Goal: Information Seeking & Learning: Learn about a topic

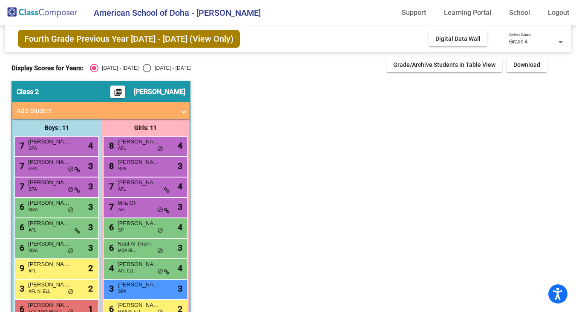
scroll to position [63, 0]
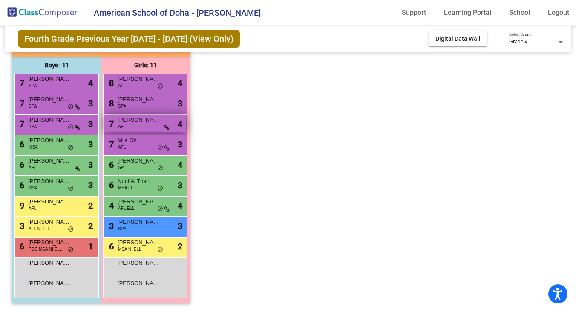
click at [124, 129] on span "AFL" at bounding box center [122, 127] width 8 height 6
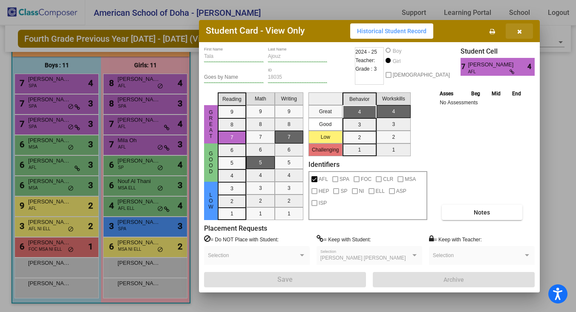
click at [520, 29] on icon "button" at bounding box center [519, 32] width 5 height 6
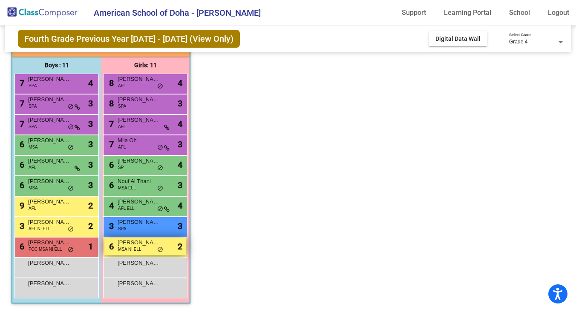
click at [127, 250] on span "MSA NI ELL" at bounding box center [129, 249] width 23 height 6
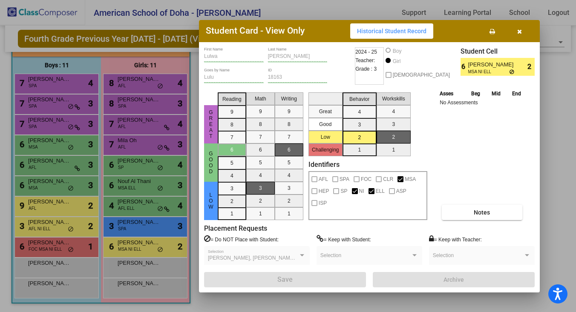
click at [517, 30] on icon "button" at bounding box center [519, 32] width 5 height 6
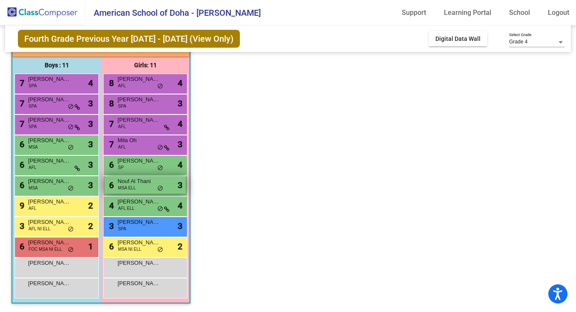
click at [135, 188] on div "6 Nouf Al Thani MSA ELL lock do_not_disturb_alt 3" at bounding box center [144, 184] width 81 height 17
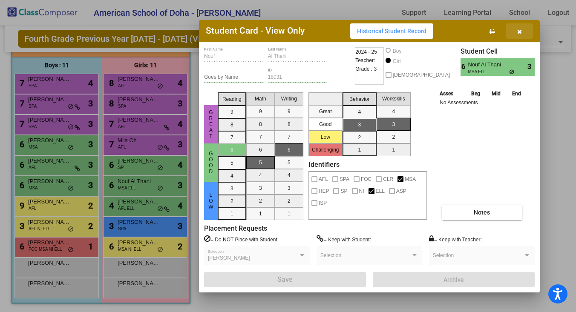
click at [519, 29] on icon "button" at bounding box center [519, 32] width 5 height 6
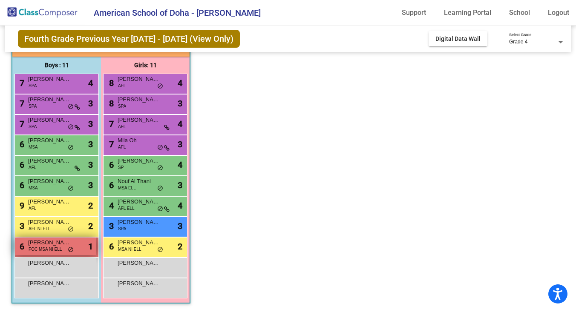
click at [56, 247] on span "FOC MSA NI ELL" at bounding box center [45, 249] width 33 height 6
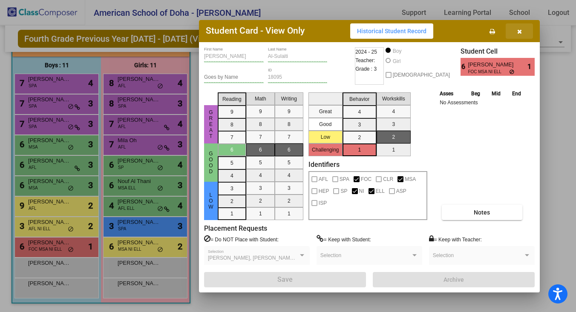
click at [520, 29] on icon "button" at bounding box center [519, 32] width 5 height 6
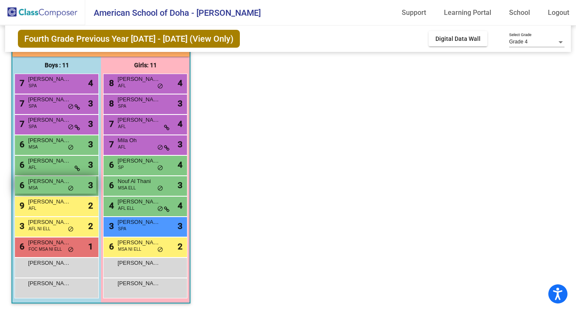
click at [51, 189] on div "6 Mohamad Alasmar MSA lock do_not_disturb_alt 3" at bounding box center [55, 184] width 81 height 17
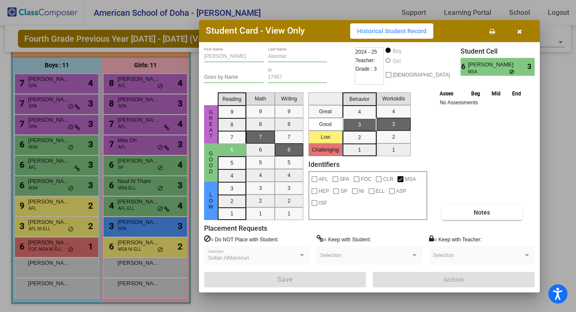
click at [522, 31] on button "button" at bounding box center [519, 30] width 27 height 15
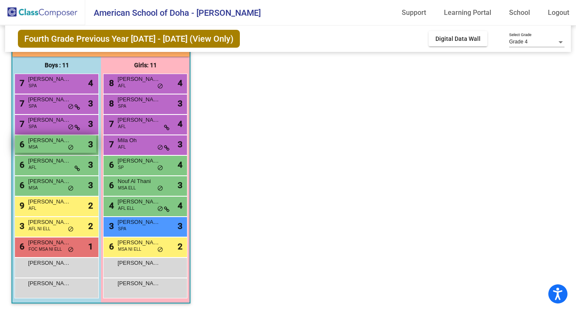
click at [62, 149] on div "6 Fares AlHamdan MSA lock do_not_disturb_alt 3" at bounding box center [55, 143] width 81 height 17
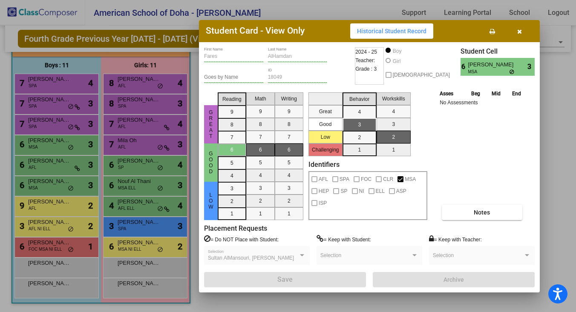
click at [519, 32] on icon "button" at bounding box center [519, 32] width 5 height 6
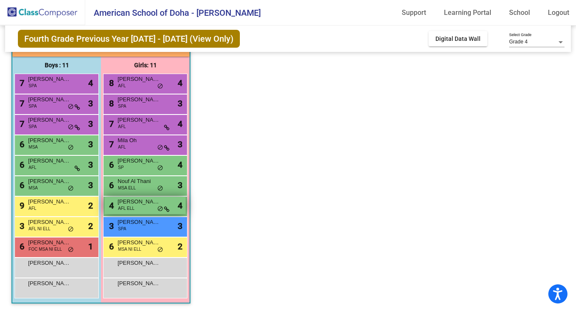
click at [136, 205] on span "[PERSON_NAME] [PERSON_NAME]" at bounding box center [139, 202] width 43 height 9
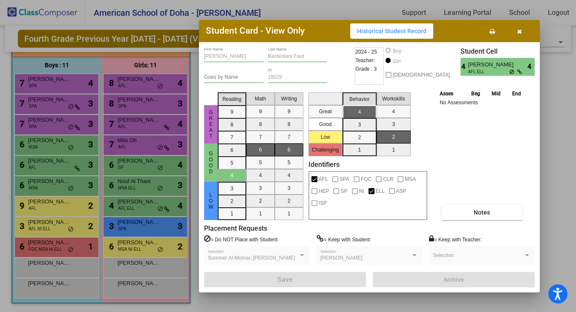
click at [522, 28] on button "button" at bounding box center [519, 30] width 27 height 15
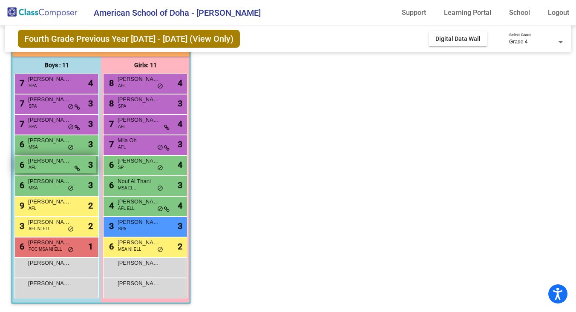
click at [42, 169] on div "6 Matthew Brierty AFL lock do_not_disturb_alt 3" at bounding box center [55, 164] width 81 height 17
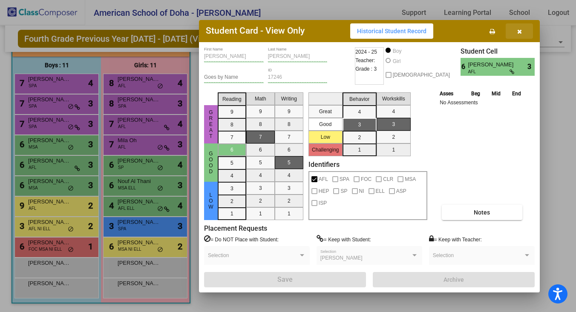
click at [520, 30] on icon "button" at bounding box center [519, 32] width 5 height 6
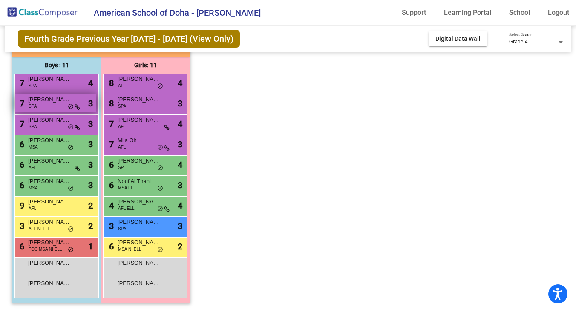
click at [50, 101] on span "[PERSON_NAME]" at bounding box center [49, 99] width 43 height 9
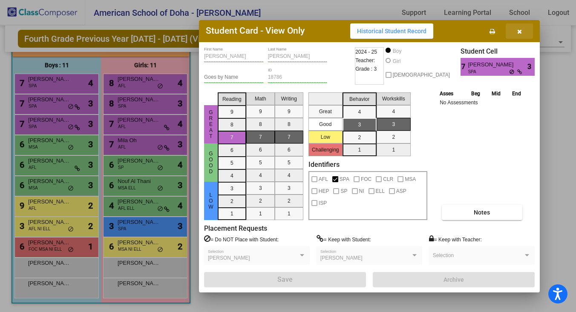
click at [523, 32] on button "button" at bounding box center [519, 30] width 27 height 15
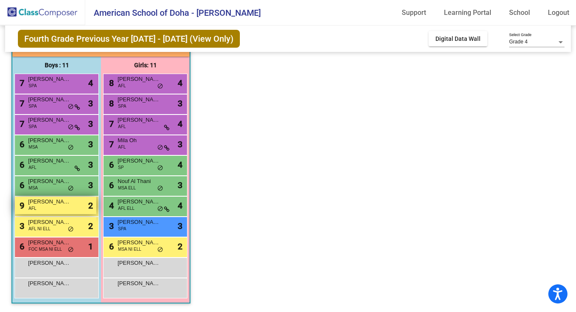
click at [72, 209] on div "9 [PERSON_NAME] -[PERSON_NAME] AFL lock do_not_disturb_alt 2" at bounding box center [55, 205] width 81 height 17
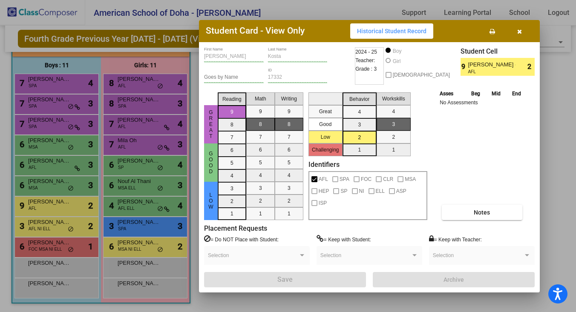
click at [521, 30] on icon "button" at bounding box center [519, 32] width 5 height 6
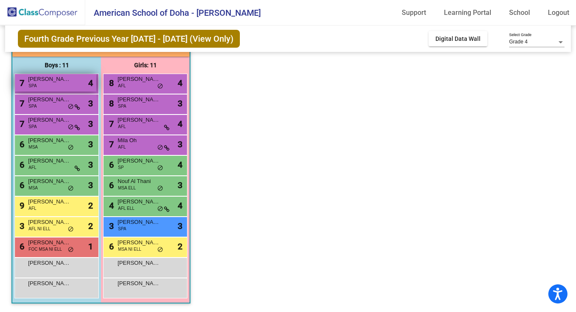
click at [48, 84] on div "7 Saad Niaz SPA lock do_not_disturb_alt 4" at bounding box center [55, 82] width 81 height 17
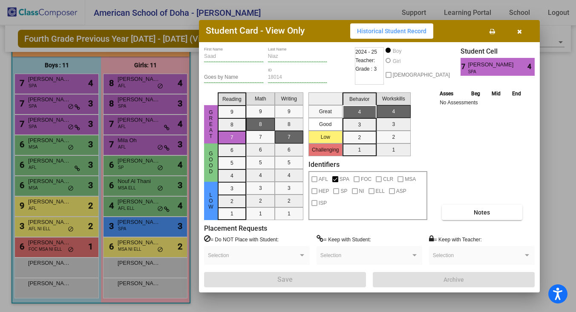
click at [518, 30] on icon "button" at bounding box center [519, 32] width 5 height 6
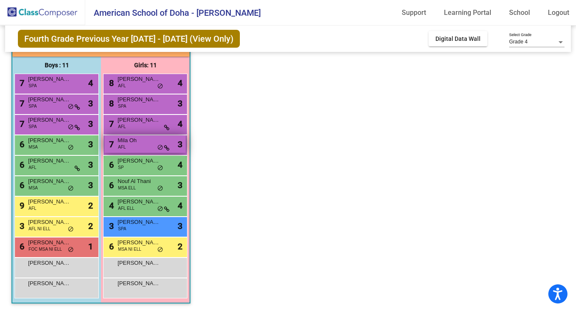
click at [159, 144] on span "do_not_disturb_alt" at bounding box center [160, 147] width 6 height 7
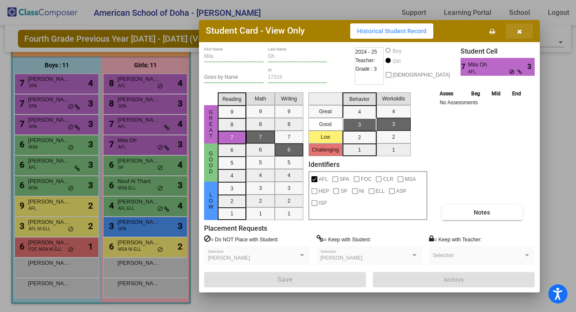
click at [520, 29] on icon "button" at bounding box center [519, 32] width 5 height 6
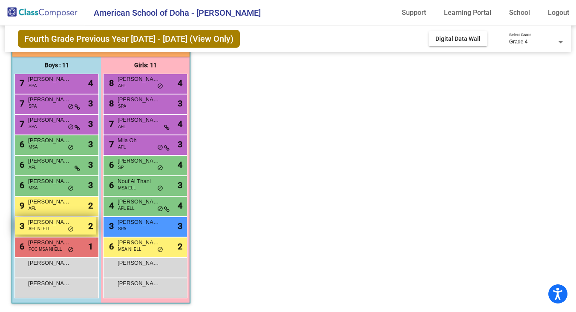
click at [58, 226] on span "[PERSON_NAME]" at bounding box center [49, 222] width 43 height 9
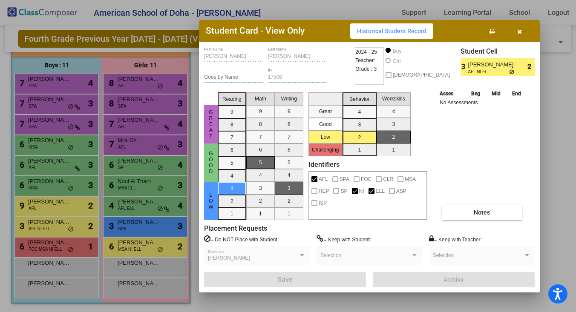
click at [519, 30] on icon "button" at bounding box center [519, 32] width 5 height 6
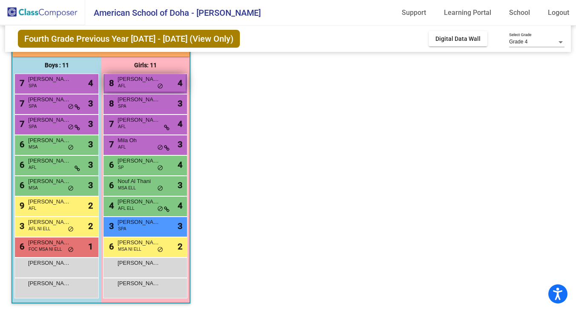
click at [136, 89] on div "8 Sofia Pena AFL lock do_not_disturb_alt 4" at bounding box center [144, 82] width 81 height 17
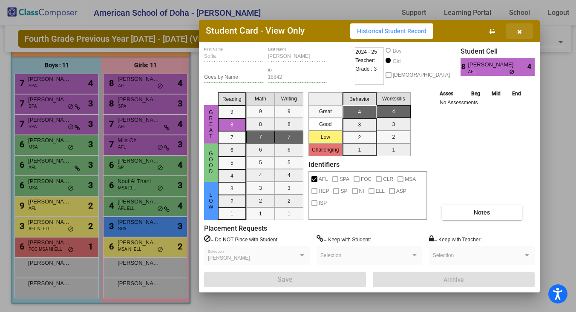
click at [522, 31] on button "button" at bounding box center [519, 30] width 27 height 15
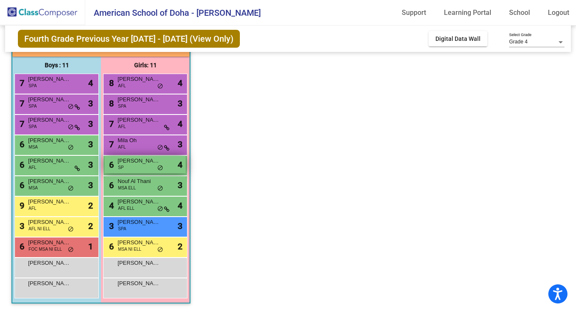
click at [147, 170] on div "6 Gopa Sachdeva SP lock do_not_disturb_alt 4" at bounding box center [144, 164] width 81 height 17
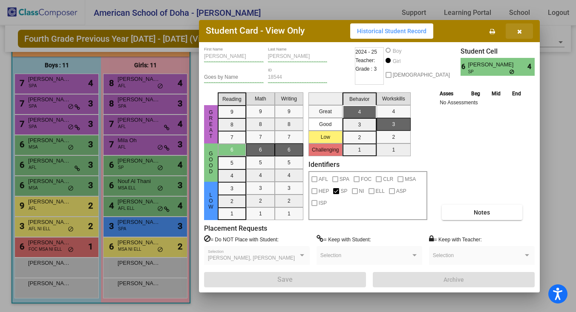
click at [519, 28] on span "button" at bounding box center [519, 31] width 5 height 7
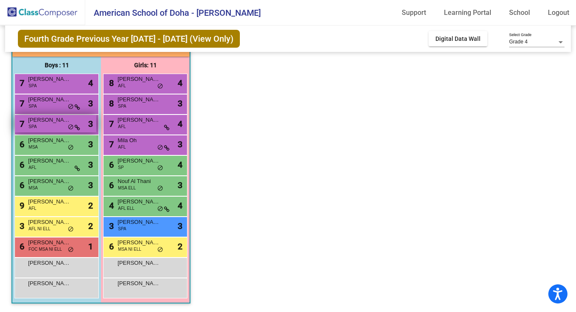
click at [55, 120] on span "[PERSON_NAME]" at bounding box center [49, 120] width 43 height 9
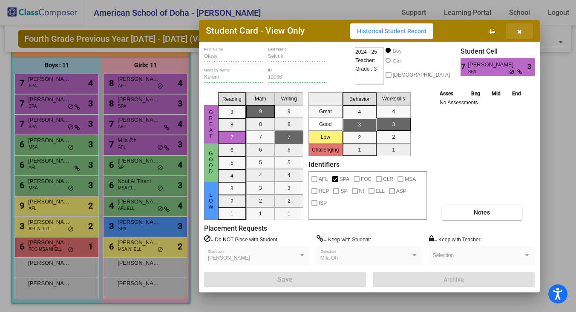
click at [520, 28] on span "button" at bounding box center [519, 31] width 5 height 7
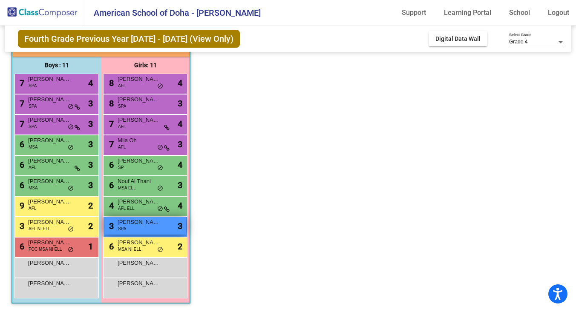
click at [129, 226] on span "[PERSON_NAME]" at bounding box center [139, 222] width 43 height 9
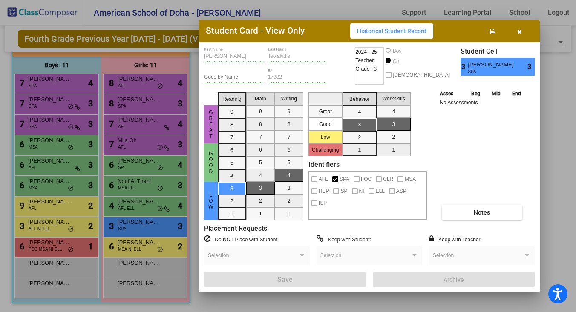
click at [518, 30] on icon "button" at bounding box center [519, 32] width 5 height 6
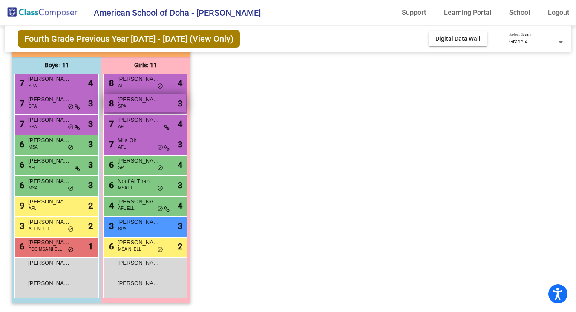
click at [127, 105] on div "8 [PERSON_NAME] SPA lock do_not_disturb_alt 3" at bounding box center [144, 103] width 81 height 17
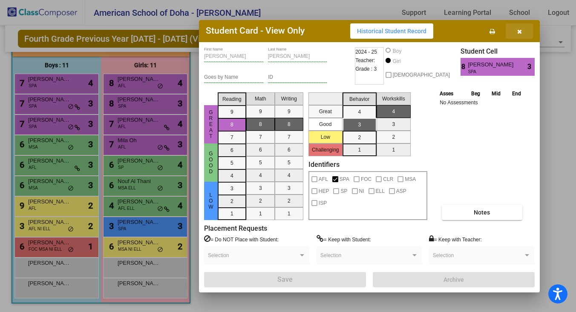
click at [517, 30] on icon "button" at bounding box center [519, 32] width 5 height 6
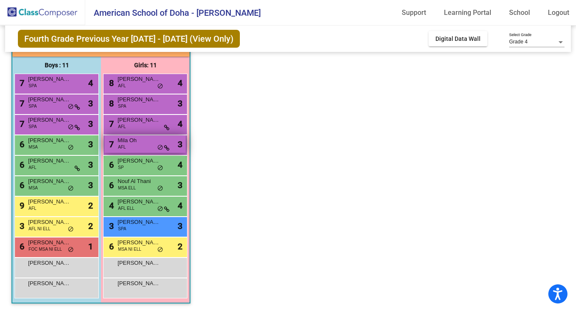
click at [128, 140] on span "Mila Oh" at bounding box center [139, 140] width 43 height 9
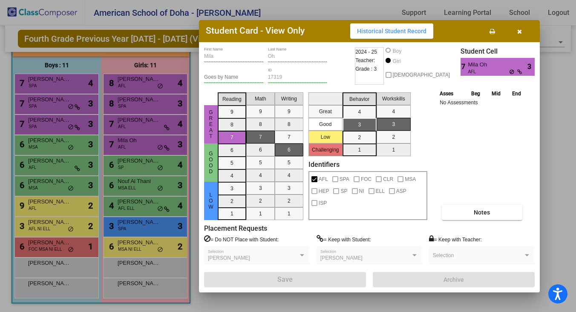
click at [517, 31] on icon "button" at bounding box center [519, 32] width 5 height 6
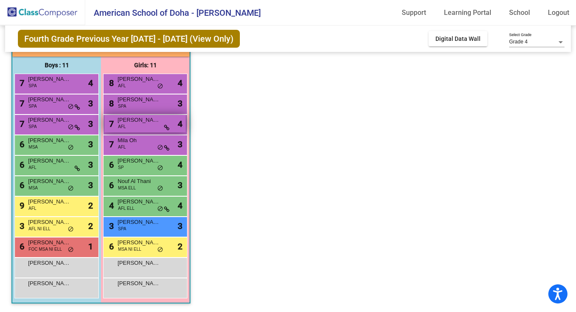
click at [140, 125] on div "7 Tala Ajouz AFL lock do_not_disturb_alt 4" at bounding box center [144, 123] width 81 height 17
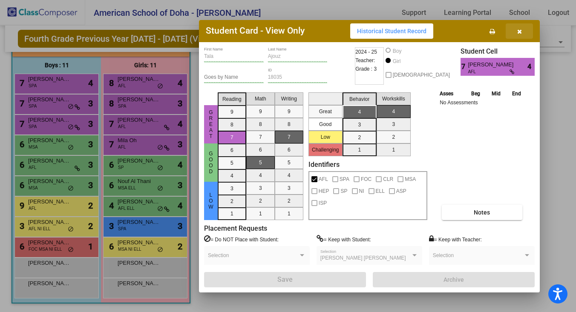
click at [517, 28] on span "button" at bounding box center [519, 31] width 5 height 7
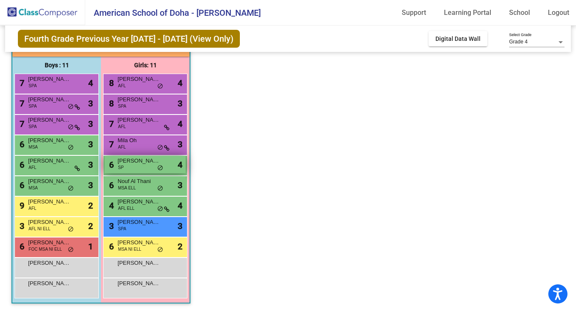
click at [135, 156] on div "6 Gopa Sachdeva SP lock do_not_disturb_alt 4" at bounding box center [144, 164] width 81 height 17
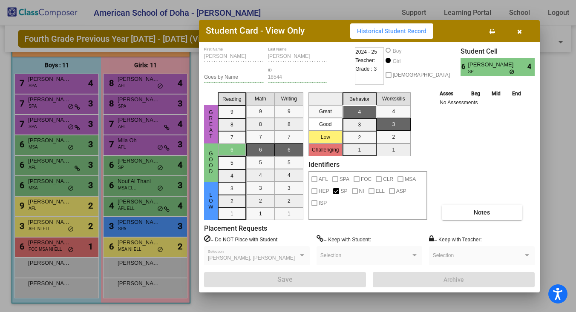
click at [516, 33] on button "button" at bounding box center [519, 30] width 27 height 15
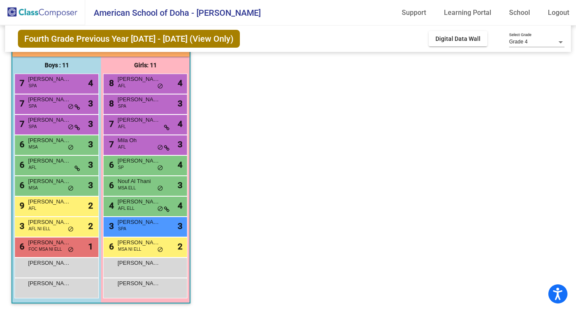
click at [134, 134] on div "7 Tala Ajouz AFL lock do_not_disturb_alt 4" at bounding box center [145, 125] width 84 height 20
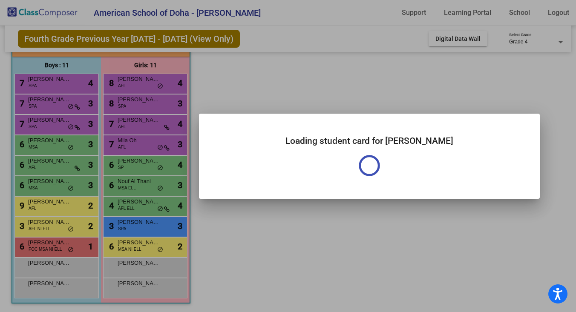
click at [134, 134] on div at bounding box center [288, 156] width 576 height 312
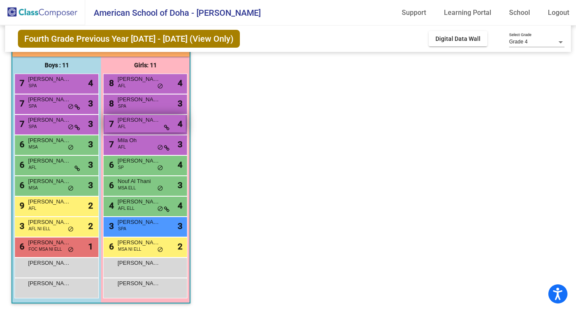
click at [135, 130] on div "7 Tala Ajouz AFL lock do_not_disturb_alt 4" at bounding box center [144, 123] width 81 height 17
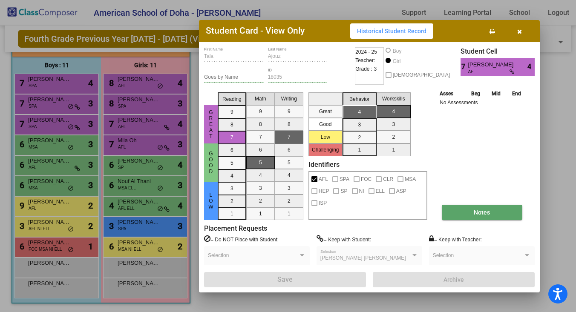
click at [474, 214] on button "Notes" at bounding box center [482, 212] width 81 height 15
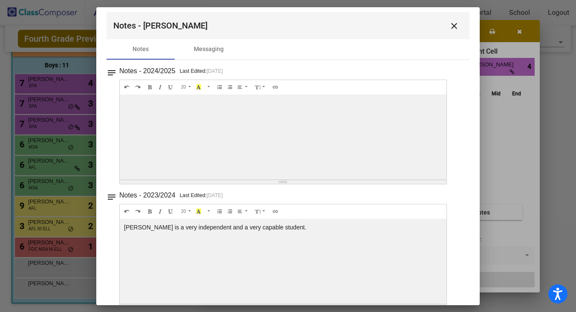
scroll to position [7, 0]
click at [450, 24] on mat-icon "close" at bounding box center [454, 25] width 10 height 10
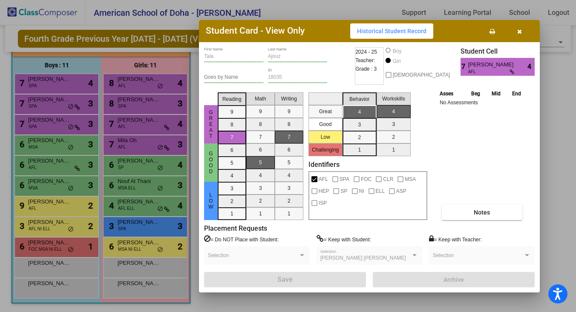
click at [521, 30] on icon "button" at bounding box center [519, 32] width 5 height 6
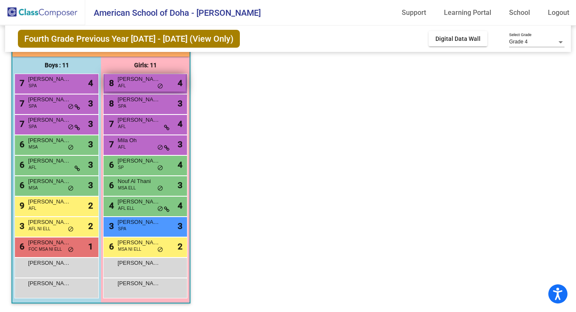
click at [150, 83] on span "[PERSON_NAME]" at bounding box center [139, 79] width 43 height 9
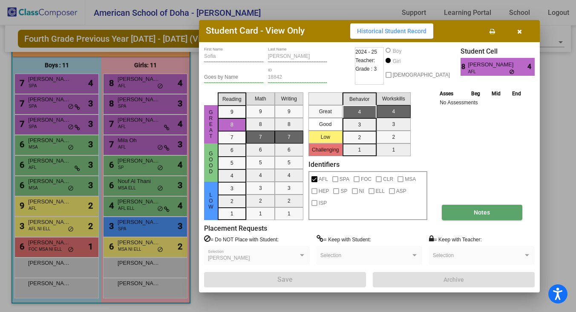
click at [477, 218] on button "Notes" at bounding box center [482, 212] width 81 height 15
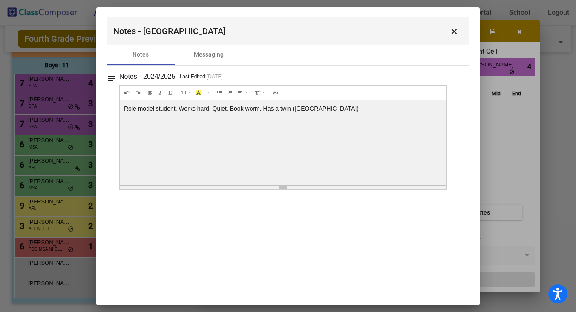
drag, startPoint x: 322, startPoint y: 111, endPoint x: 124, endPoint y: 111, distance: 197.3
click at [124, 111] on div "Role model student. Works hard. Quiet. Book worm. Has a twin (Victoria)" at bounding box center [283, 142] width 327 height 85
copy div "Role model student. Works hard. Quiet. Book worm. Has a twin (Victoria)"
click at [454, 29] on mat-icon "close" at bounding box center [454, 31] width 10 height 10
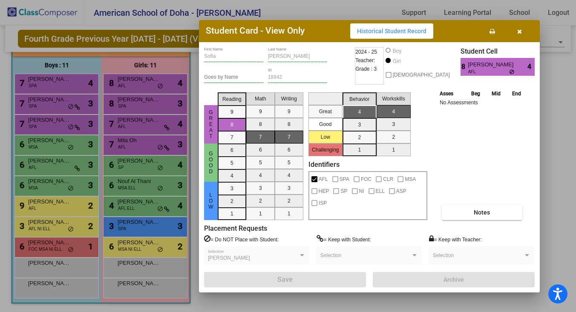
click at [518, 31] on icon "button" at bounding box center [519, 32] width 5 height 6
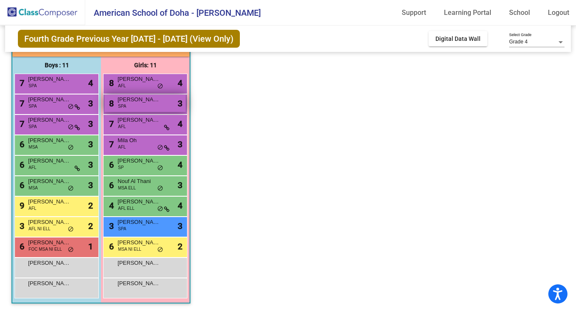
click at [138, 108] on div "8 [PERSON_NAME] SPA lock do_not_disturb_alt 3" at bounding box center [144, 103] width 81 height 17
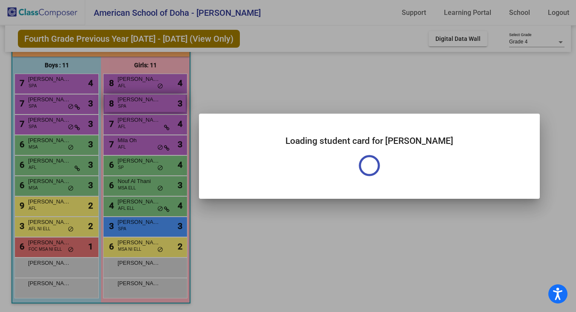
click at [138, 108] on div at bounding box center [288, 156] width 576 height 312
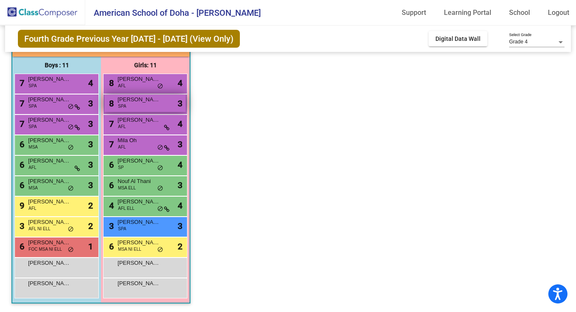
click at [138, 108] on div "8 [PERSON_NAME] SPA lock do_not_disturb_alt 3" at bounding box center [144, 103] width 81 height 17
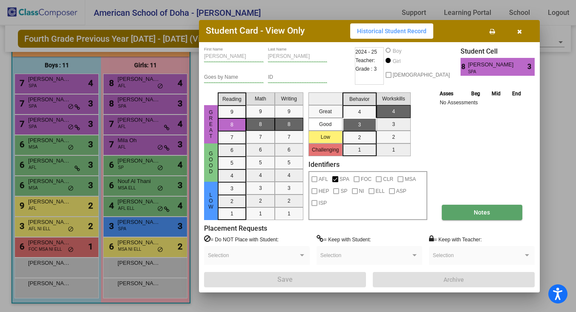
click at [500, 213] on button "Notes" at bounding box center [482, 212] width 81 height 15
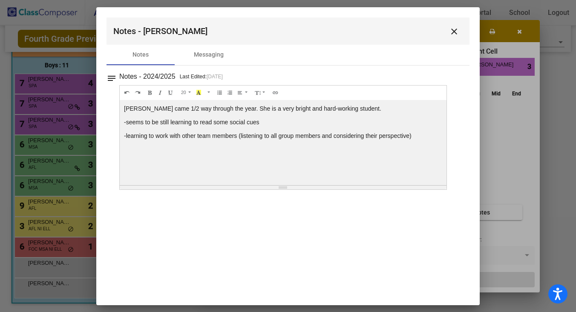
drag, startPoint x: 414, startPoint y: 137, endPoint x: 118, endPoint y: 108, distance: 297.5
click at [118, 108] on div "notes Notes - 2024/2025 Last Edited: [DATE] 20 8 9 10 11 12 14 18 24 36 Backgro…" at bounding box center [288, 130] width 363 height 119
copy div "[PERSON_NAME] came 1/2 way through the year. She is a very bright and hard-work…"
click at [454, 30] on mat-icon "close" at bounding box center [454, 31] width 10 height 10
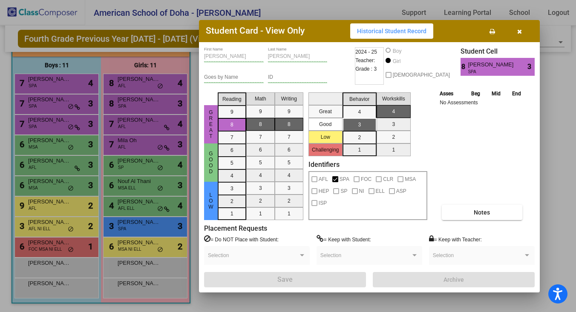
click at [520, 32] on icon "button" at bounding box center [519, 32] width 5 height 6
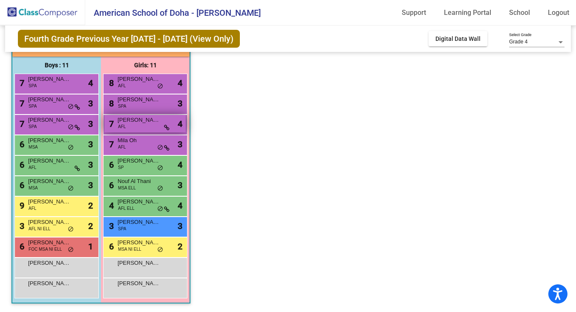
click at [124, 125] on span "AFL" at bounding box center [122, 127] width 8 height 6
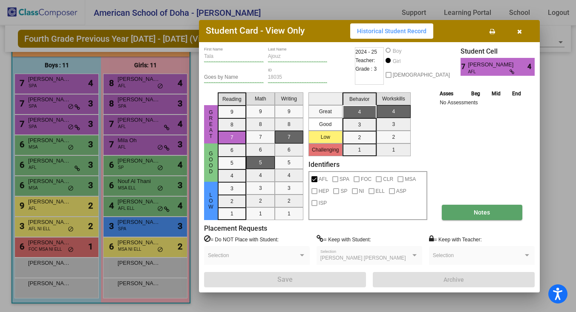
click at [473, 212] on button "Notes" at bounding box center [482, 212] width 81 height 15
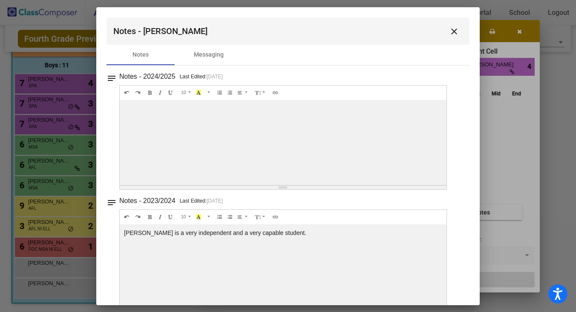
click at [452, 29] on mat-icon "close" at bounding box center [454, 31] width 10 height 10
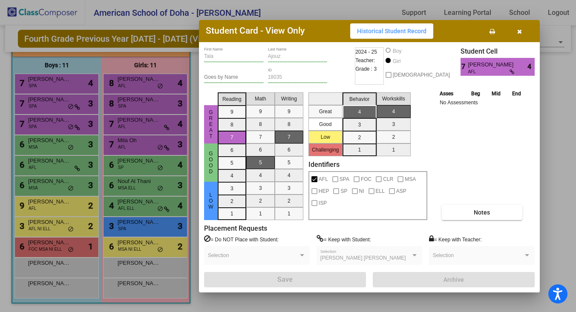
click at [518, 28] on span "button" at bounding box center [519, 31] width 5 height 7
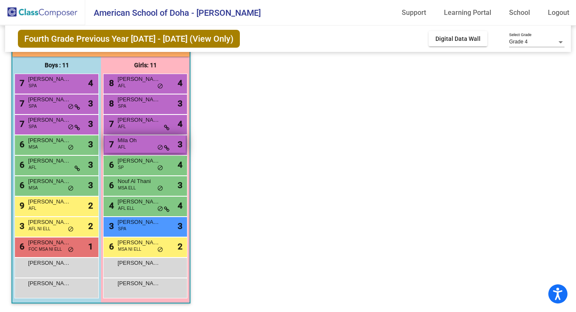
click at [143, 145] on div "7 Mila Oh AFL lock do_not_disturb_alt 3" at bounding box center [144, 143] width 81 height 17
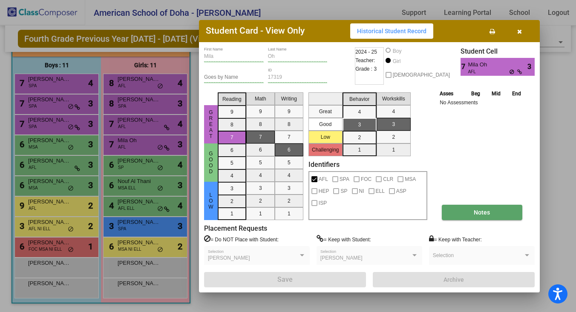
click at [484, 213] on span "Notes" at bounding box center [482, 212] width 16 height 7
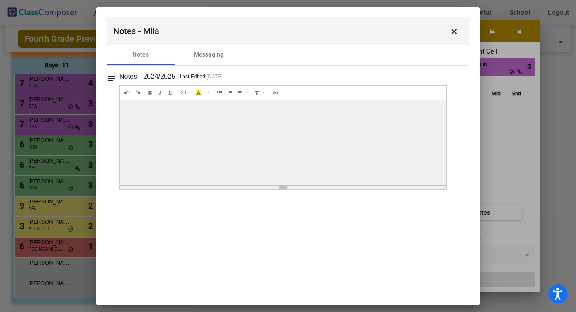
click at [453, 32] on mat-icon "close" at bounding box center [454, 31] width 10 height 10
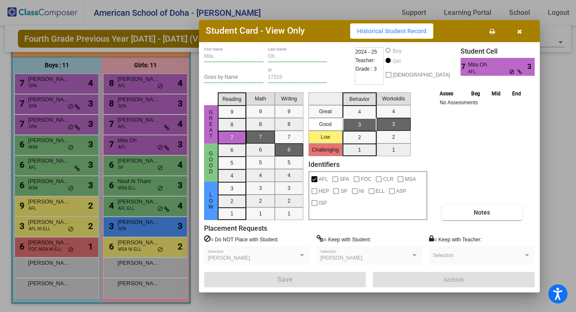
click at [516, 32] on button "button" at bounding box center [519, 30] width 27 height 15
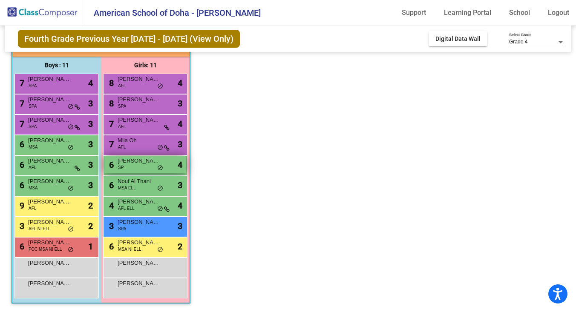
click at [149, 165] on div "6 Gopa Sachdeva SP lock do_not_disturb_alt 4" at bounding box center [144, 164] width 81 height 17
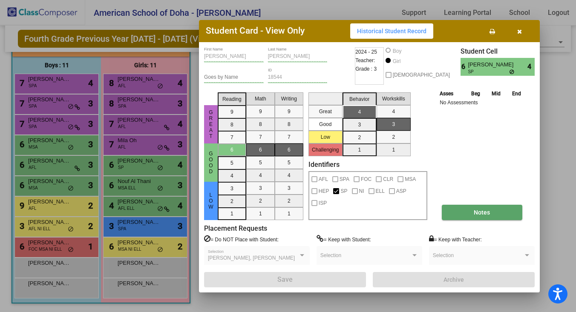
click at [489, 210] on span "Notes" at bounding box center [482, 212] width 16 height 7
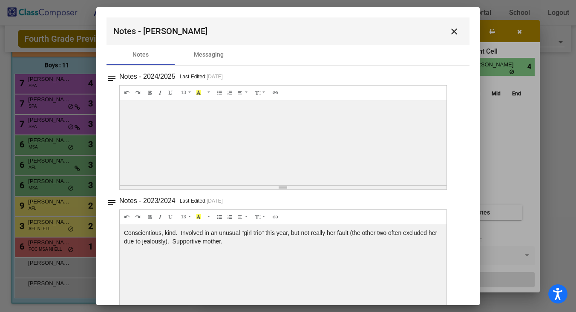
drag, startPoint x: 223, startPoint y: 242, endPoint x: 120, endPoint y: 233, distance: 103.5
click at [120, 185] on div "Conscientious, kind. Involved in an unusual "girl trio" this year, but not real…" at bounding box center [283, 142] width 327 height 85
copy div "Conscientious, kind. Involved in an unusual "girl trio" this year, but not real…"
click at [454, 30] on mat-icon "close" at bounding box center [454, 31] width 10 height 10
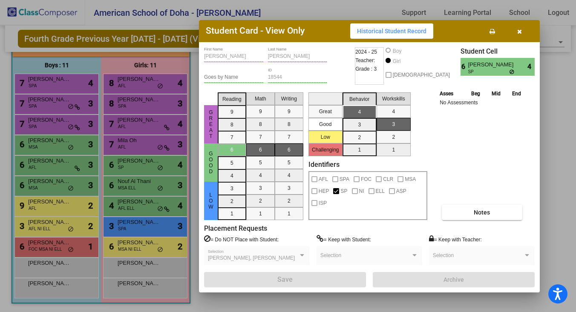
click at [518, 30] on icon "button" at bounding box center [519, 32] width 5 height 6
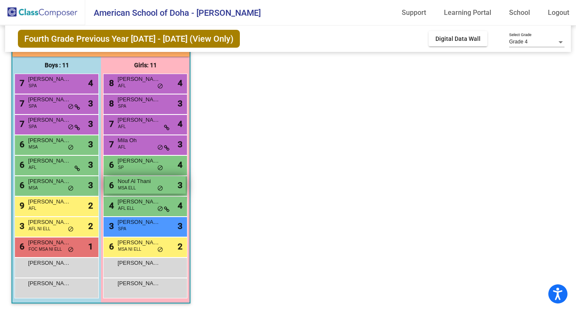
click at [141, 190] on div "6 Nouf Al Thani MSA ELL lock do_not_disturb_alt 3" at bounding box center [144, 184] width 81 height 17
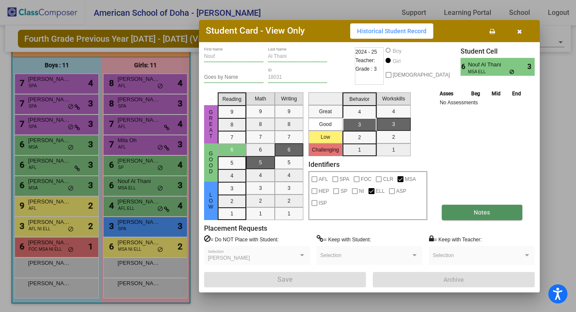
click at [503, 210] on button "Notes" at bounding box center [482, 212] width 81 height 15
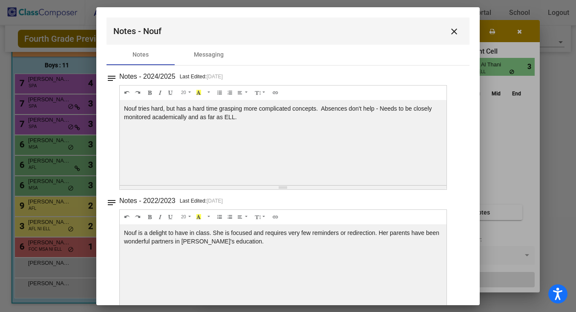
drag, startPoint x: 239, startPoint y: 118, endPoint x: 117, endPoint y: 110, distance: 122.6
click at [117, 110] on div "notes Notes - 2024/2025 Last Edited: 5/1/25 20 8 9 10 11 12 14 18 24 36 Backgro…" at bounding box center [288, 130] width 363 height 119
copy div "Nouf tries hard, but has a hard time grasping more complicated concepts. Absenc…"
click at [450, 29] on mat-icon "close" at bounding box center [454, 31] width 10 height 10
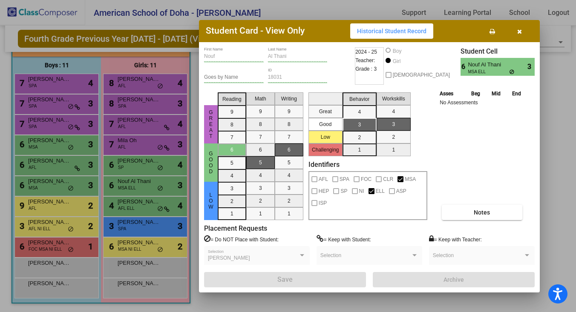
click at [521, 29] on icon "button" at bounding box center [519, 32] width 5 height 6
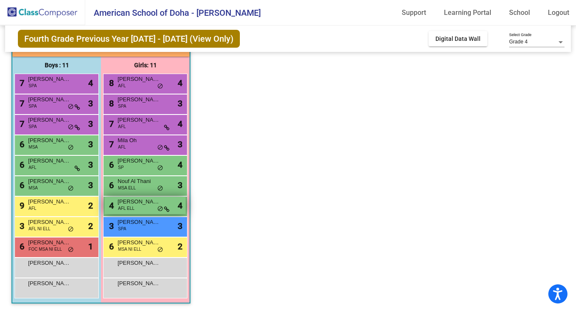
click at [124, 208] on span "AFL ELL" at bounding box center [126, 208] width 17 height 6
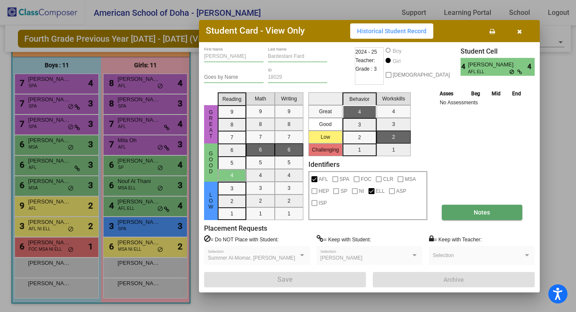
click at [458, 215] on button "Notes" at bounding box center [482, 212] width 81 height 15
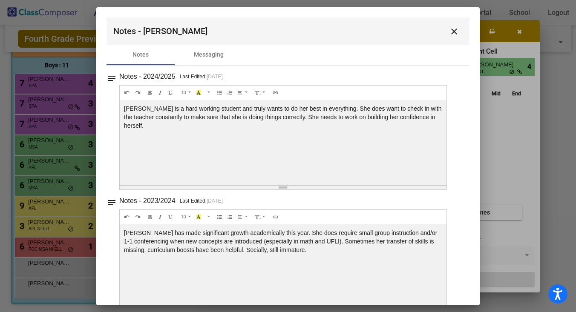
drag, startPoint x: 425, startPoint y: 118, endPoint x: 123, endPoint y: 111, distance: 302.6
click at [123, 111] on div "Elena is a hard working student and truly wants to do her best in everything. S…" at bounding box center [283, 142] width 327 height 85
copy div "Elena is a hard working student and truly wants to do her best in everything. S…"
click at [449, 31] on mat-icon "close" at bounding box center [454, 31] width 10 height 10
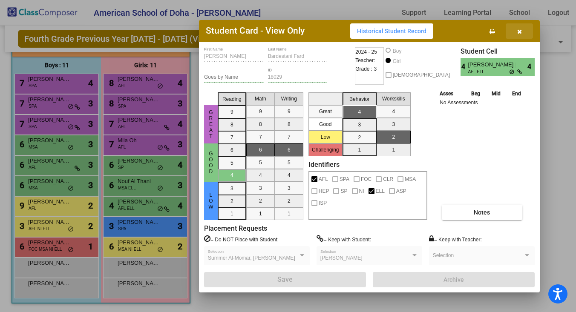
click at [517, 31] on icon "button" at bounding box center [519, 32] width 5 height 6
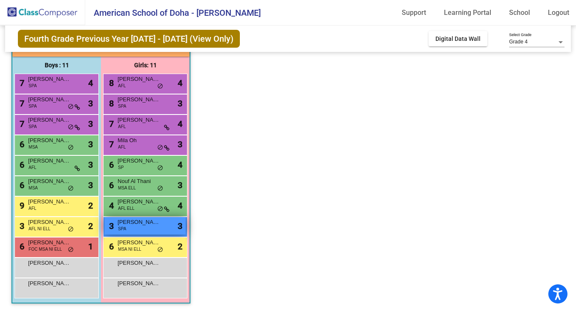
click at [144, 231] on div "3 Amalia Tsolakidis SPA lock do_not_disturb_alt 3" at bounding box center [144, 225] width 81 height 17
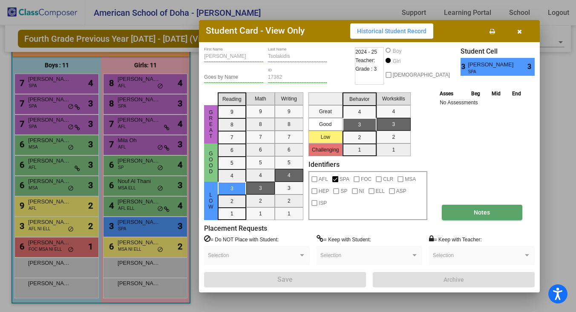
click at [449, 212] on button "Notes" at bounding box center [482, 212] width 81 height 15
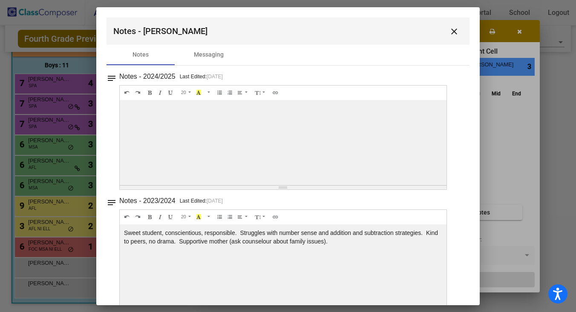
drag, startPoint x: 333, startPoint y: 246, endPoint x: 117, endPoint y: 227, distance: 216.9
click at [117, 227] on div "notes Notes - 2023/2024 Last Edited: 4/16/24 20 8 9 10 11 12 14 18 24 36 Backgr…" at bounding box center [288, 254] width 363 height 119
copy div "Sweet student, conscientious, responsible. Struggles with number sense and addi…"
click at [451, 29] on mat-icon "close" at bounding box center [454, 31] width 10 height 10
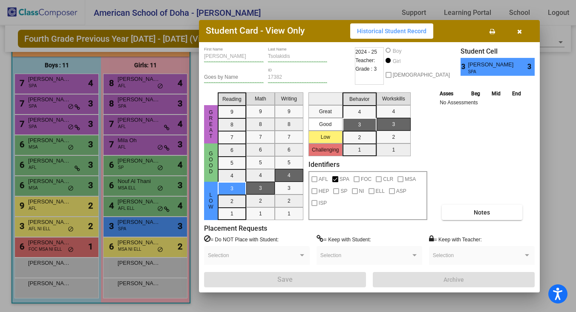
click at [519, 30] on icon "button" at bounding box center [519, 32] width 5 height 6
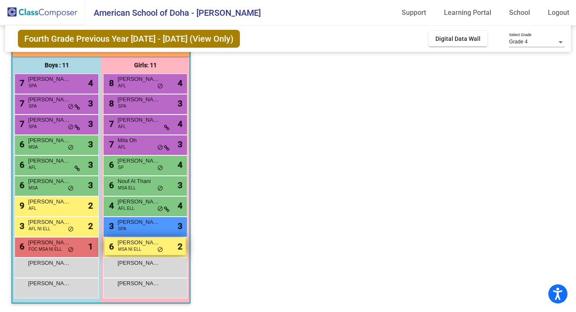
click at [133, 249] on span "MSA NI ELL" at bounding box center [129, 249] width 23 height 6
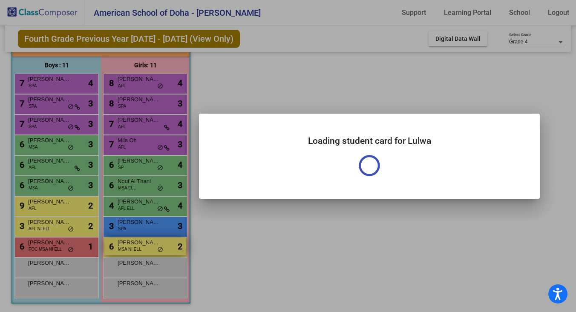
click at [133, 249] on div at bounding box center [288, 156] width 576 height 312
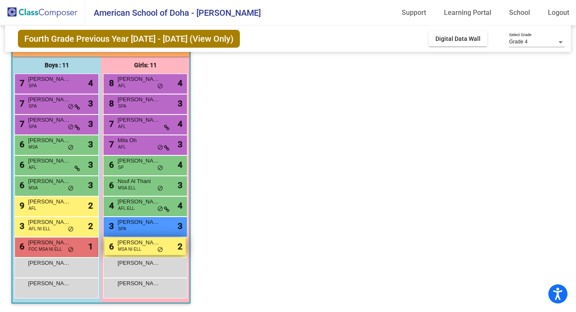
click at [133, 249] on span "MSA NI ELL" at bounding box center [129, 249] width 23 height 6
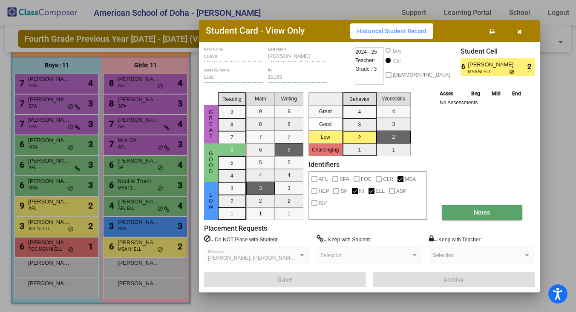
click at [469, 216] on button "Notes" at bounding box center [482, 212] width 81 height 15
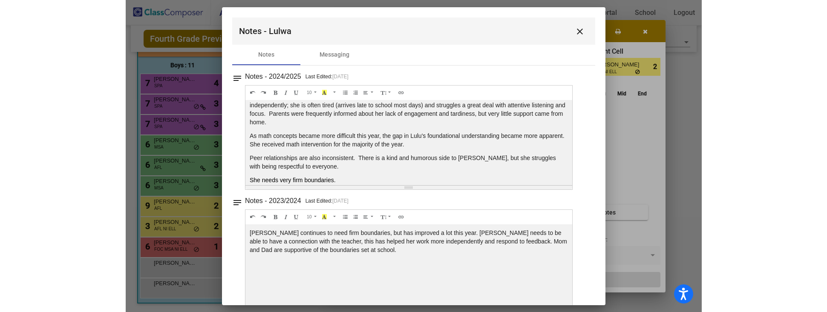
scroll to position [0, 0]
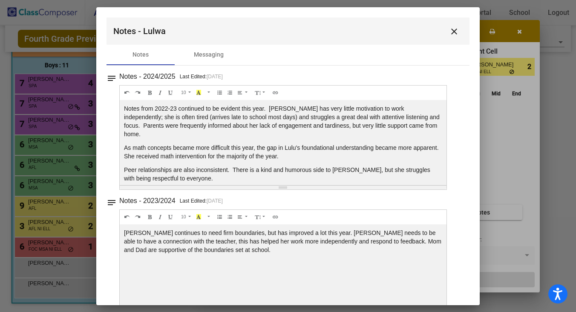
drag, startPoint x: 216, startPoint y: 172, endPoint x: 121, endPoint y: 98, distance: 120.1
click at [121, 98] on div "10 8 9 10 11 12 14 18 24 36 Background Color Transparent Select #ffff00 Text Co…" at bounding box center [283, 137] width 328 height 105
copy div "Notes from 2022-23 continued to be evident this year. Lulu has very little moti…"
click at [452, 30] on mat-icon "close" at bounding box center [454, 31] width 10 height 10
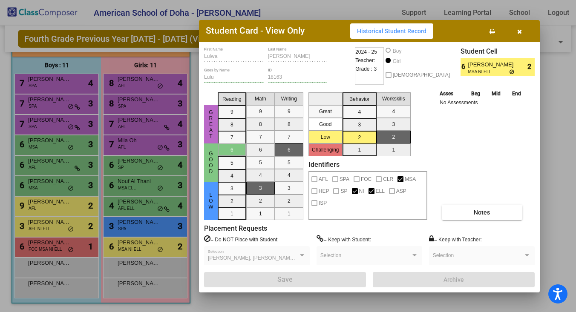
click at [520, 32] on icon "button" at bounding box center [519, 32] width 5 height 6
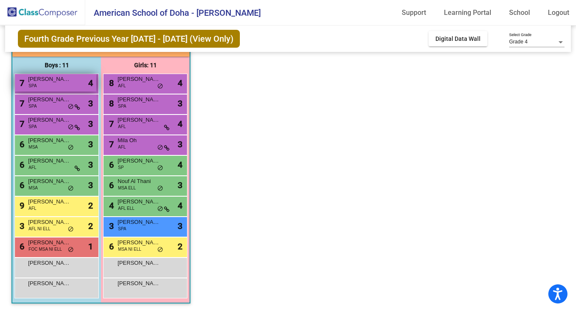
click at [40, 86] on div "7 Saad Niaz SPA lock do_not_disturb_alt 4" at bounding box center [55, 82] width 81 height 17
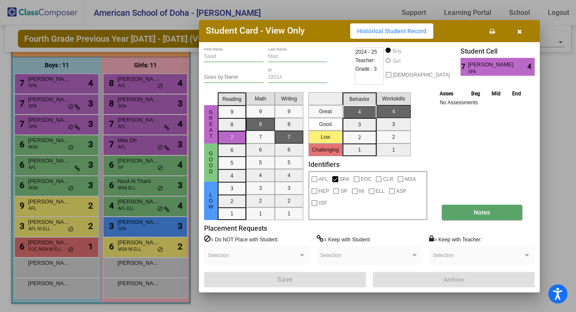
click at [496, 209] on button "Notes" at bounding box center [482, 212] width 81 height 15
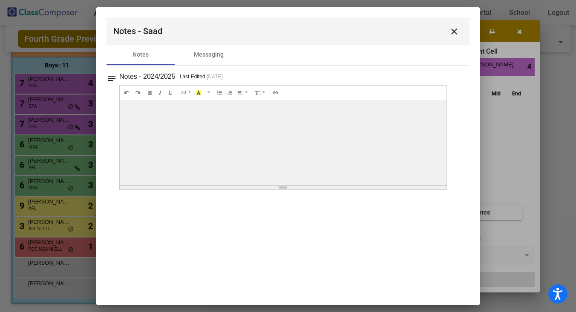
click at [452, 36] on button "close" at bounding box center [454, 31] width 17 height 17
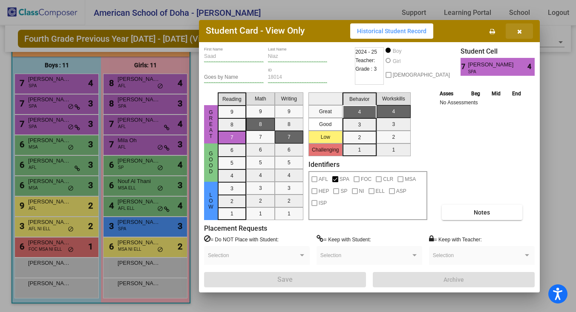
click at [522, 31] on icon "button" at bounding box center [519, 32] width 5 height 6
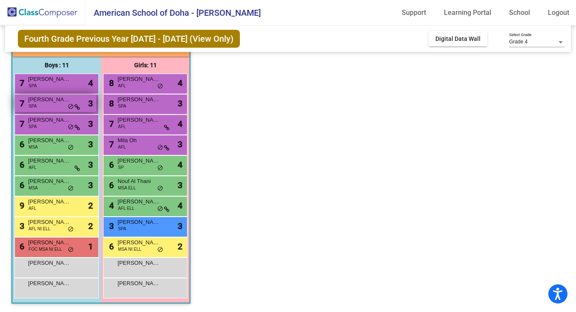
click at [43, 101] on span "[PERSON_NAME]" at bounding box center [49, 99] width 43 height 9
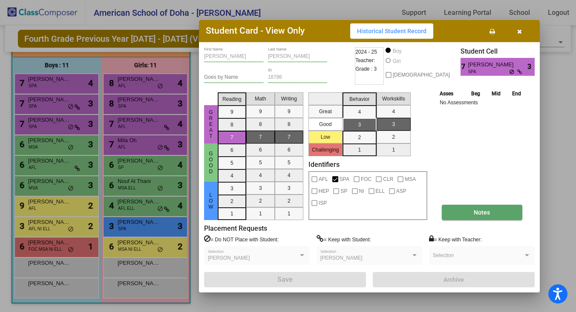
click at [487, 215] on span "Notes" at bounding box center [482, 212] width 16 height 7
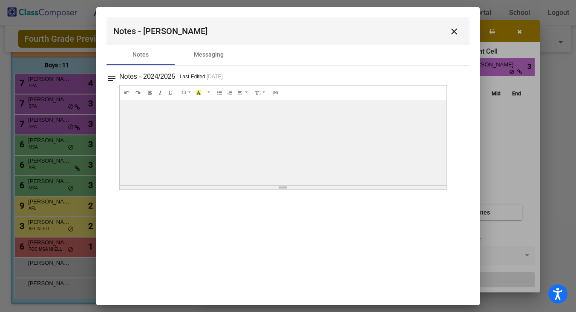
click at [453, 28] on mat-icon "close" at bounding box center [454, 31] width 10 height 10
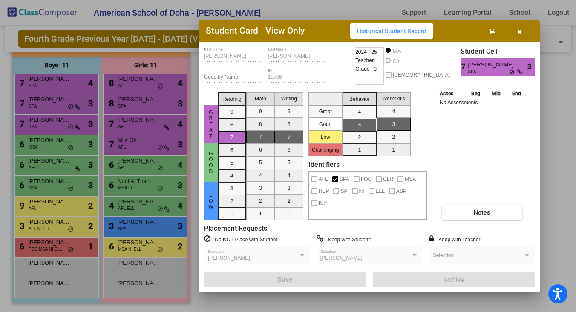
click at [521, 30] on icon "button" at bounding box center [519, 32] width 5 height 6
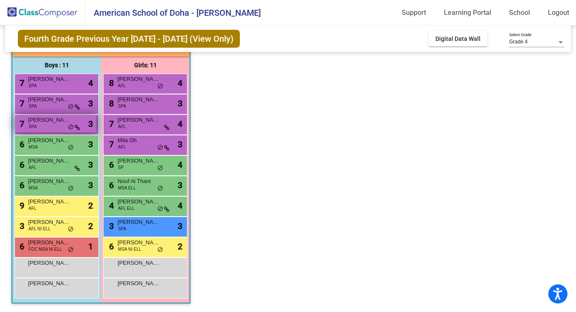
click at [40, 122] on span "[PERSON_NAME]" at bounding box center [49, 120] width 43 height 9
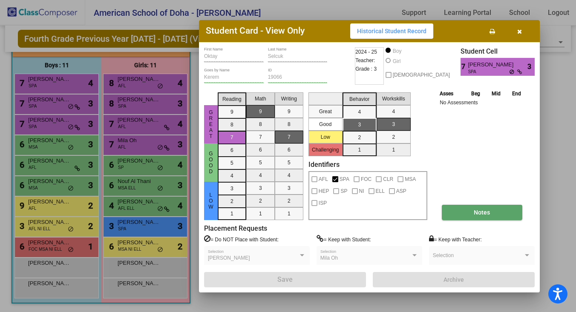
click at [476, 214] on span "Notes" at bounding box center [482, 212] width 16 height 7
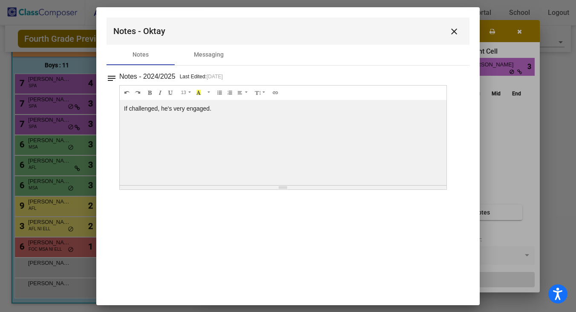
drag, startPoint x: 216, startPoint y: 107, endPoint x: 104, endPoint y: 107, distance: 111.6
click at [104, 107] on mat-dialog-container "Notes - Oktay close Notes Messaging notes Notes - 2024/2025 Last Edited: 5/1/25…" at bounding box center [287, 156] width 383 height 298
copy div "If challenged, he's very engaged."
click at [459, 29] on mat-icon "close" at bounding box center [454, 31] width 10 height 10
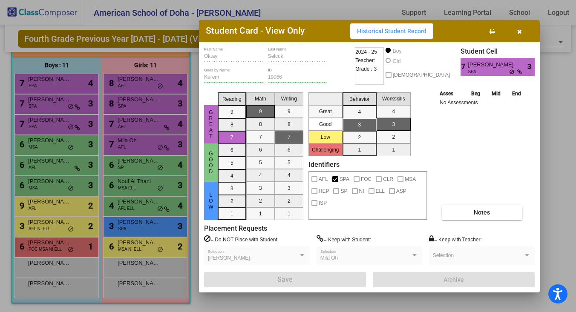
click at [518, 31] on icon "button" at bounding box center [519, 32] width 5 height 6
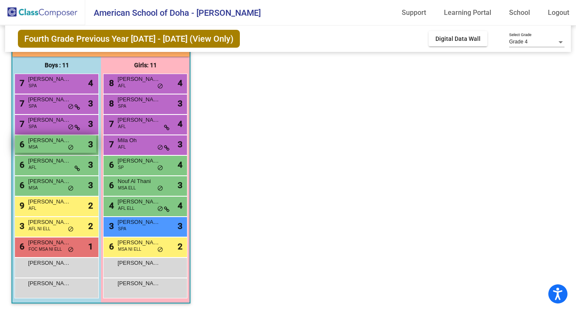
click at [55, 144] on span "[PERSON_NAME]" at bounding box center [49, 140] width 43 height 9
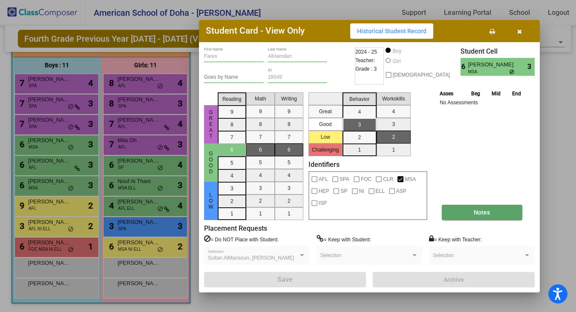
click at [490, 213] on button "Notes" at bounding box center [482, 212] width 81 height 15
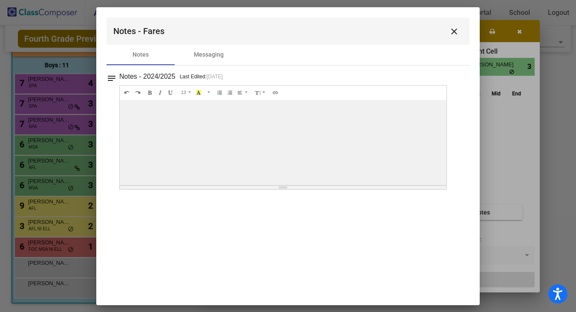
click at [455, 32] on mat-icon "close" at bounding box center [454, 31] width 10 height 10
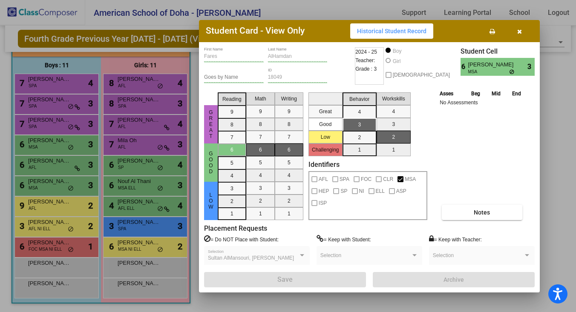
click at [521, 29] on icon "button" at bounding box center [519, 32] width 5 height 6
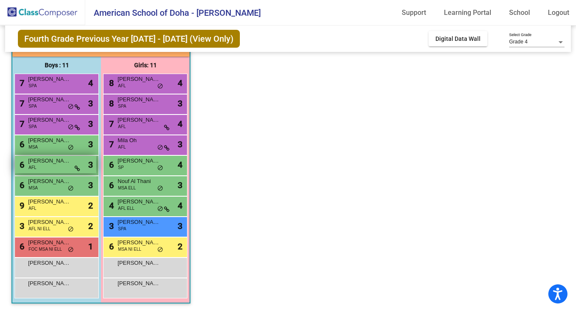
click at [65, 164] on span "[PERSON_NAME]" at bounding box center [49, 161] width 43 height 9
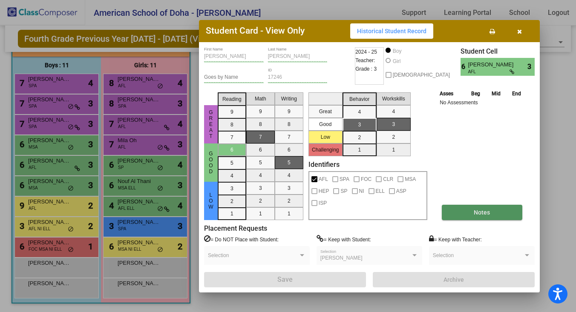
click at [493, 210] on button "Notes" at bounding box center [482, 212] width 81 height 15
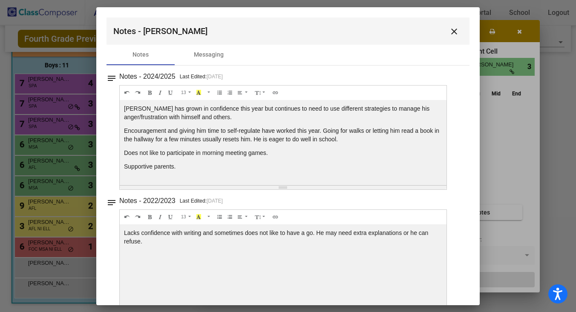
drag, startPoint x: 182, startPoint y: 168, endPoint x: 124, endPoint y: 108, distance: 83.5
click at [122, 107] on div "Matthew has grown in confidence this year but continues to need to use differen…" at bounding box center [283, 142] width 327 height 85
copy div "Matthew has grown in confidence this year but continues to need to use differen…"
click at [453, 27] on mat-icon "close" at bounding box center [454, 31] width 10 height 10
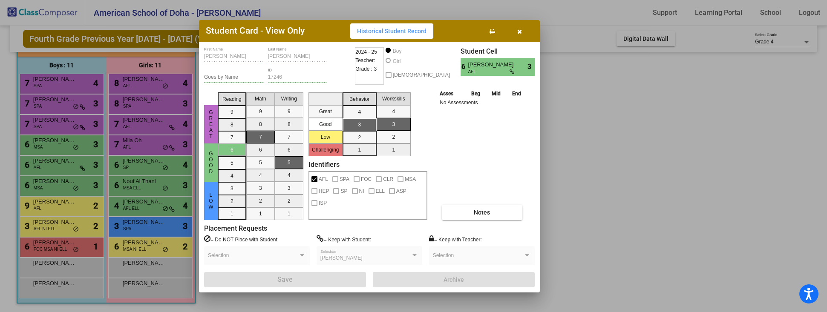
click at [518, 29] on icon "button" at bounding box center [519, 32] width 5 height 6
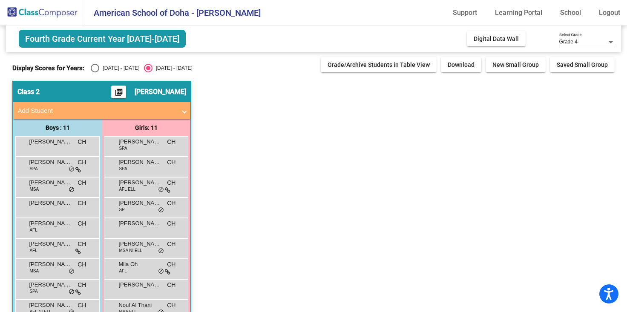
click at [96, 69] on div "Select an option" at bounding box center [95, 68] width 9 height 9
click at [95, 72] on input "[DATE] - [DATE]" at bounding box center [95, 72] width 0 height 0
radio input "true"
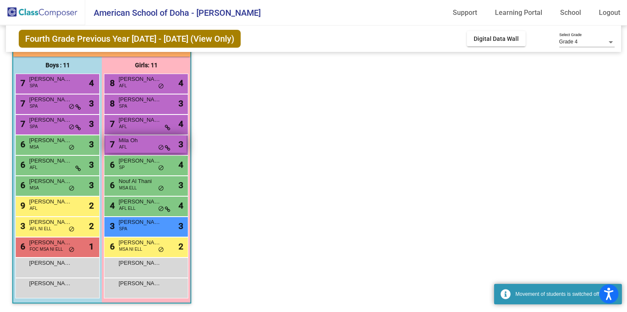
scroll to position [62, 0]
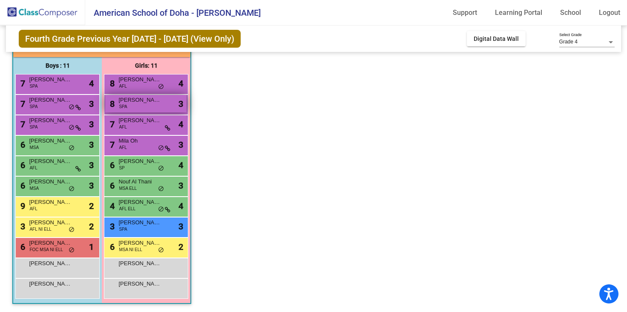
click at [144, 109] on div "8 [PERSON_NAME] SPA lock do_not_disturb_alt 3" at bounding box center [145, 103] width 81 height 17
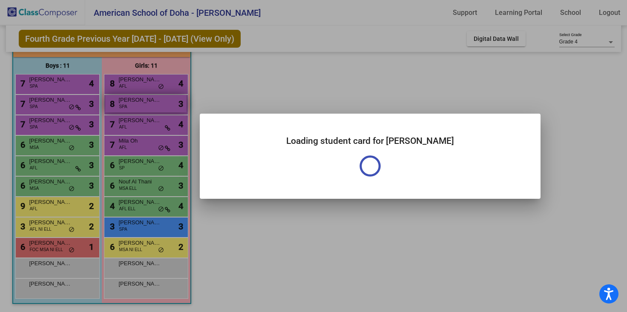
click at [144, 109] on div at bounding box center [313, 156] width 627 height 312
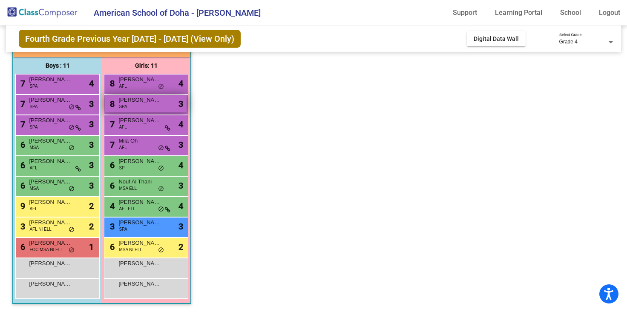
click at [145, 105] on div "8 [PERSON_NAME] SPA lock do_not_disturb_alt 3" at bounding box center [145, 103] width 81 height 17
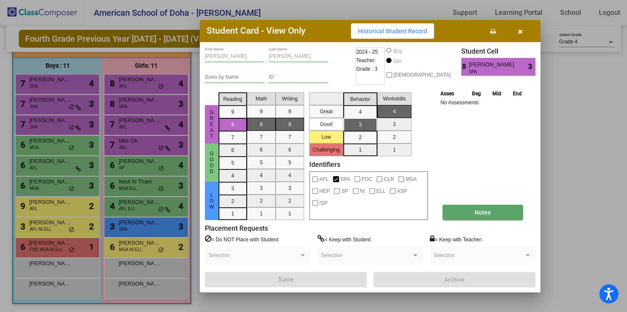
click at [473, 218] on button "Notes" at bounding box center [483, 212] width 81 height 15
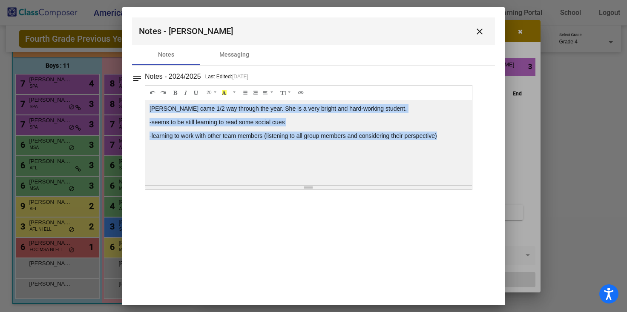
drag, startPoint x: 443, startPoint y: 138, endPoint x: 139, endPoint y: 109, distance: 305.6
click at [139, 109] on div "notes Notes - 2024/2025 Last Edited: [DATE] 20 8 9 10 11 12 14 18 24 36 Backgro…" at bounding box center [313, 130] width 363 height 119
copy div "[PERSON_NAME] came 1/2 way through the year. She is a very bright and hard-work…"
click at [479, 34] on mat-icon "close" at bounding box center [480, 31] width 10 height 10
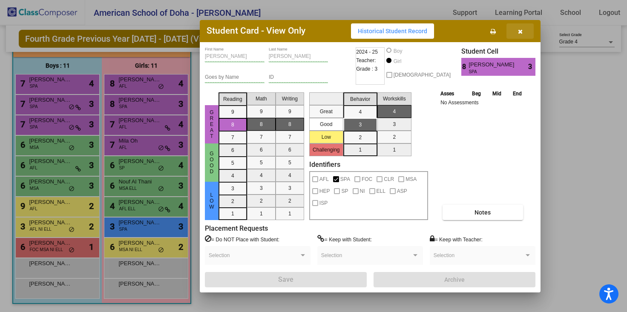
click at [520, 30] on icon "button" at bounding box center [520, 32] width 5 height 6
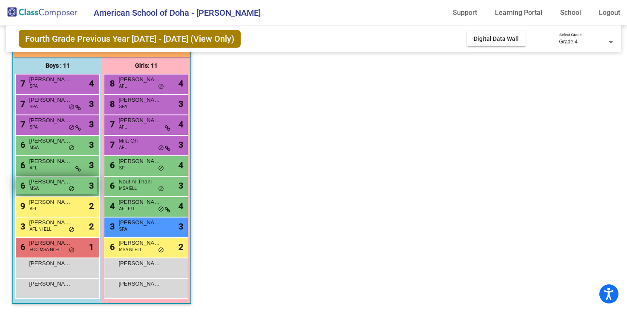
click at [43, 184] on span "[PERSON_NAME]" at bounding box center [50, 182] width 43 height 9
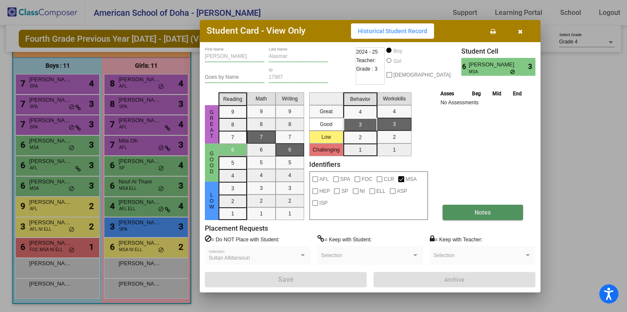
click at [492, 214] on button "Notes" at bounding box center [483, 212] width 81 height 15
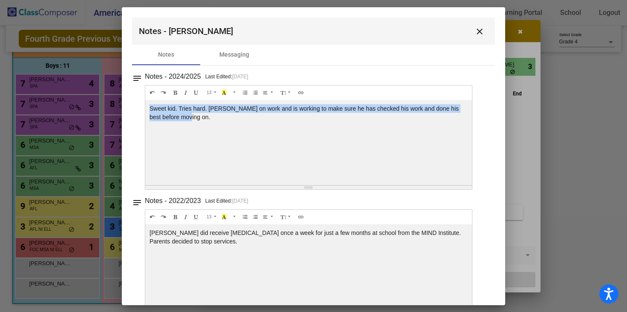
drag, startPoint x: 179, startPoint y: 116, endPoint x: 144, endPoint y: 106, distance: 37.3
click at [144, 106] on div "notes Notes - 2024/2025 Last Edited: [DATE] 13 8 9 10 11 12 14 18 24 36 Backgro…" at bounding box center [313, 130] width 363 height 119
copy div "Sweet kid. Tries hard. [PERSON_NAME] on work and is working to make sure he has…"
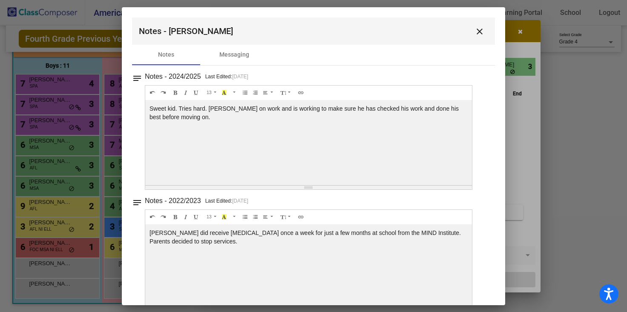
click at [216, 185] on div "[PERSON_NAME] did receive [MEDICAL_DATA] once a week for just a few months at s…" at bounding box center [308, 142] width 327 height 85
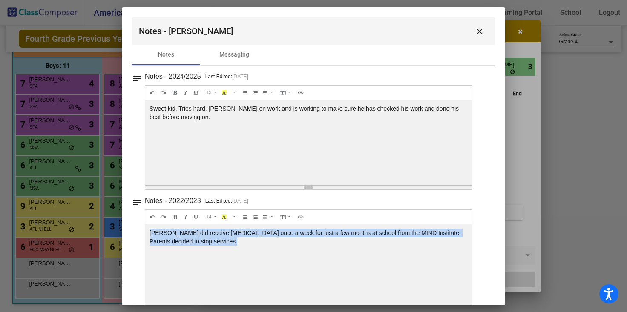
drag, startPoint x: 216, startPoint y: 242, endPoint x: 149, endPoint y: 234, distance: 68.3
click at [149, 185] on div "[PERSON_NAME] did receive [MEDICAL_DATA] once a week for just a few months at s…" at bounding box center [308, 142] width 327 height 85
copy div "[PERSON_NAME] did receive [MEDICAL_DATA] once a week for just a few months at s…"
click at [475, 30] on mat-icon "close" at bounding box center [480, 31] width 10 height 10
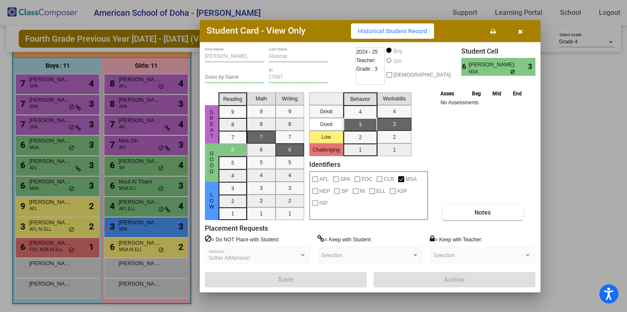
click at [517, 29] on button "button" at bounding box center [520, 30] width 27 height 15
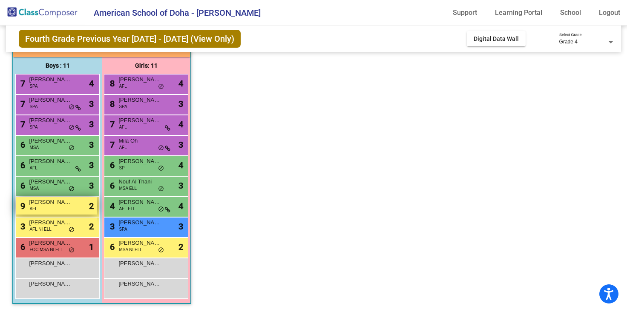
click at [65, 210] on div "9 [PERSON_NAME] -[PERSON_NAME] AFL lock do_not_disturb_alt 2" at bounding box center [56, 205] width 81 height 17
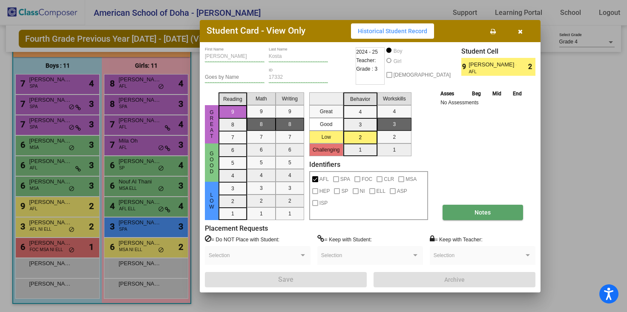
click at [468, 208] on button "Notes" at bounding box center [483, 212] width 81 height 15
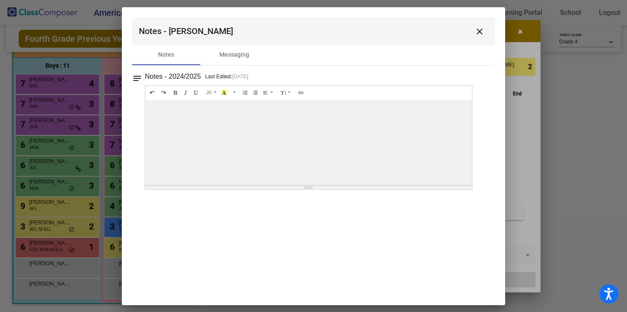
click at [477, 28] on mat-icon "close" at bounding box center [480, 31] width 10 height 10
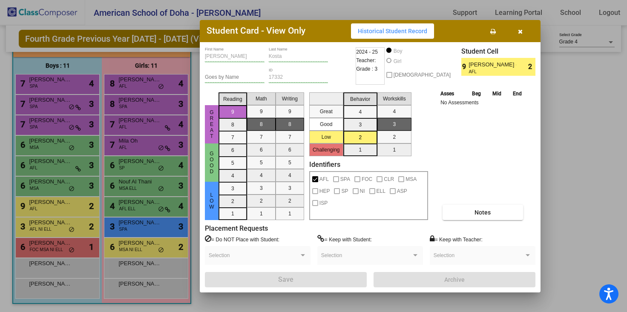
click at [49, 231] on div at bounding box center [313, 156] width 627 height 312
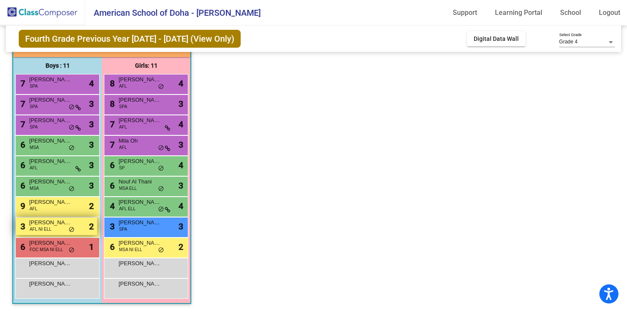
click at [49, 229] on span "AFL NI ELL" at bounding box center [40, 229] width 22 height 6
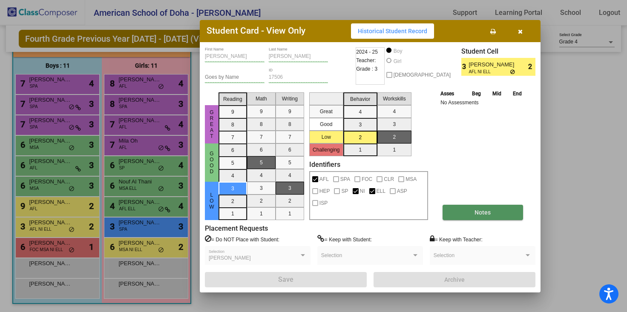
click at [477, 211] on span "Notes" at bounding box center [483, 212] width 16 height 7
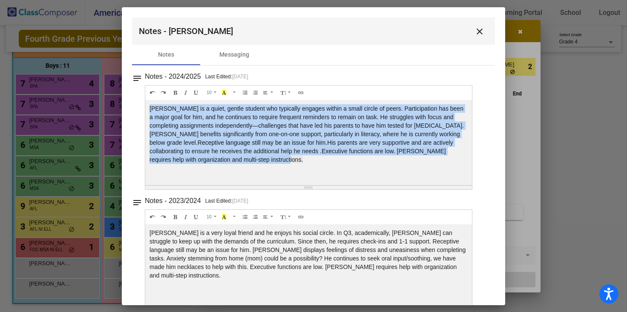
drag, startPoint x: 197, startPoint y: 162, endPoint x: 148, endPoint y: 107, distance: 73.3
click at [148, 107] on div "[PERSON_NAME] is a quiet, gentle student who typically engages within a small c…" at bounding box center [308, 142] width 327 height 85
copy div "[PERSON_NAME] is a quiet, gentle student who typically engages within a small c…"
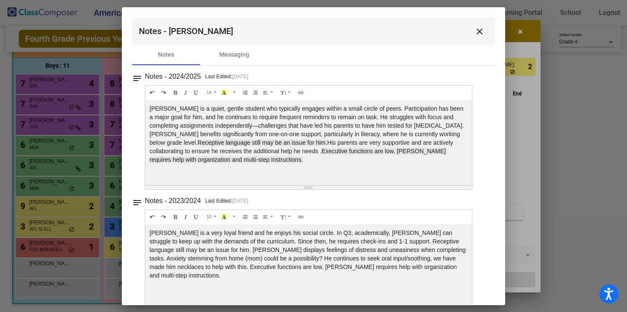
click at [199, 185] on div "[PERSON_NAME] is a very loyal friend and he enjoys his social circle. In Q3, ac…" at bounding box center [308, 142] width 327 height 85
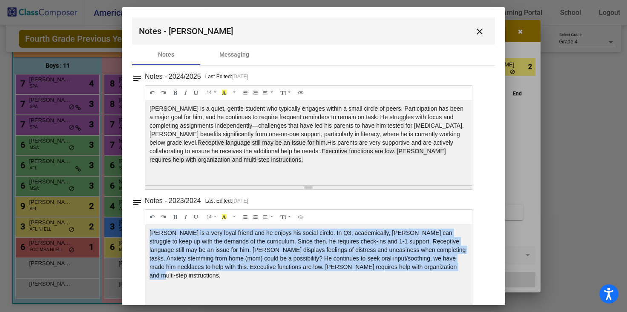
drag, startPoint x: 433, startPoint y: 267, endPoint x: 149, endPoint y: 234, distance: 286.1
click at [149, 185] on div "[PERSON_NAME] is a very loyal friend and he enjoys his social circle. In Q3, ac…" at bounding box center [308, 142] width 327 height 85
copy div "[PERSON_NAME] is a very loyal friend and he enjoys his social circle. In Q3, ac…"
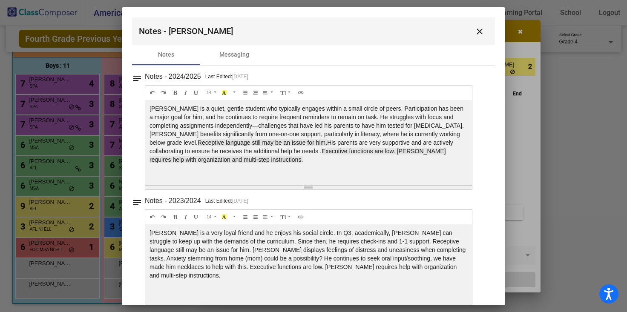
click at [207, 185] on div "[PERSON_NAME] is a very loyal friend and he enjoys his social circle. In Q3, ac…" at bounding box center [308, 142] width 327 height 85
click at [476, 31] on mat-icon "close" at bounding box center [480, 31] width 10 height 10
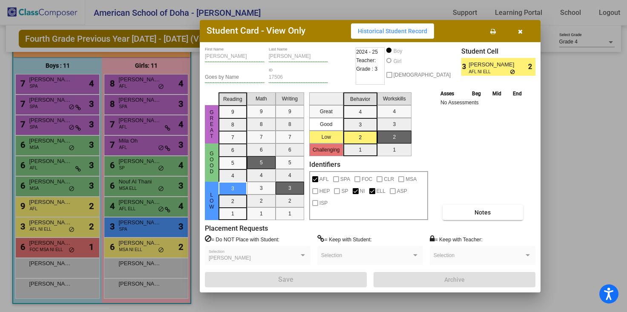
click at [519, 34] on button "button" at bounding box center [520, 30] width 27 height 15
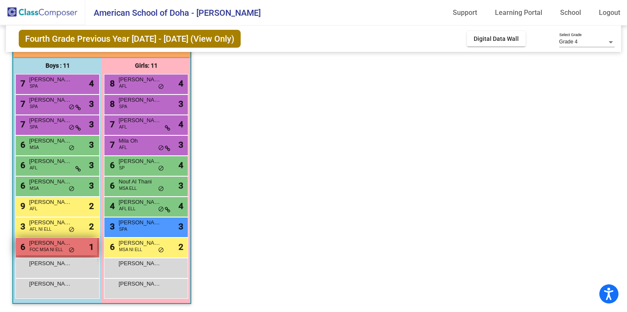
click at [58, 251] on span "FOC MSA NI ELL" at bounding box center [45, 250] width 33 height 6
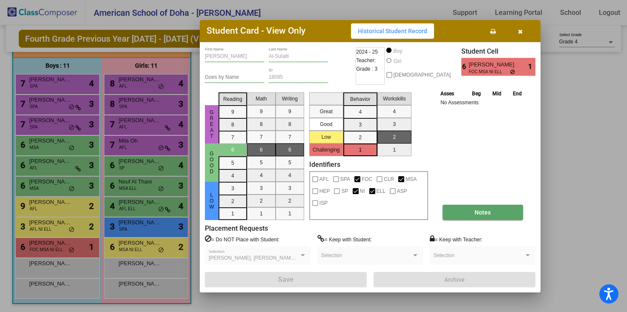
click at [474, 208] on button "Notes" at bounding box center [483, 212] width 81 height 15
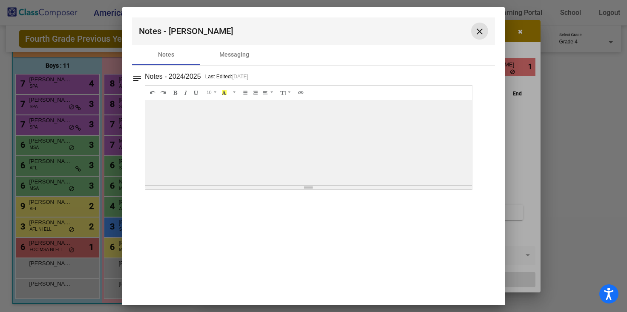
click at [479, 32] on mat-icon "close" at bounding box center [480, 31] width 10 height 10
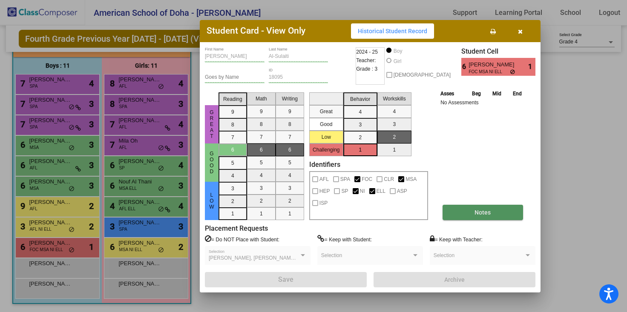
click at [484, 213] on span "Notes" at bounding box center [483, 212] width 16 height 7
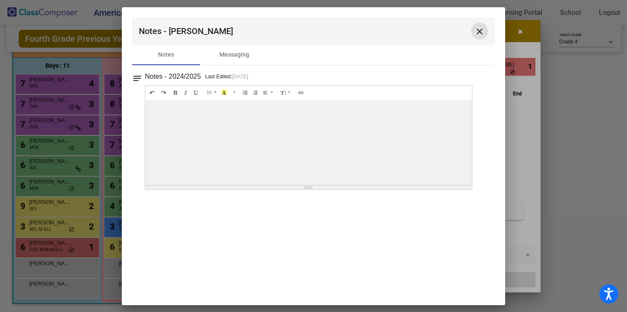
click at [482, 30] on mat-icon "close" at bounding box center [480, 31] width 10 height 10
